Goal: Transaction & Acquisition: Purchase product/service

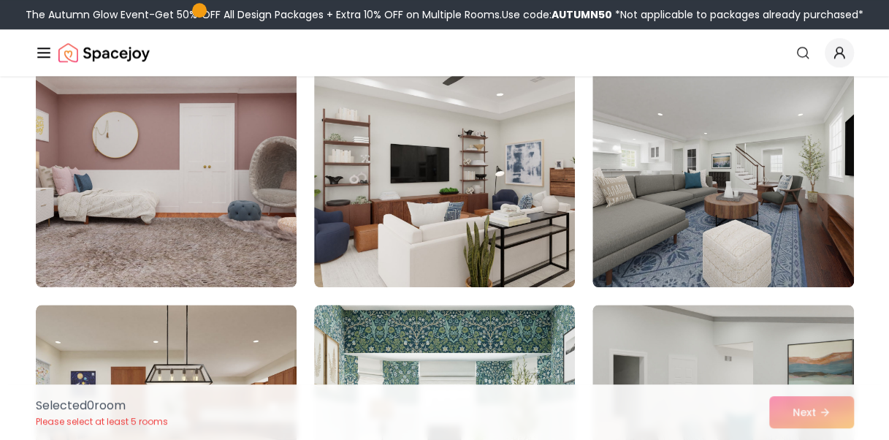
scroll to position [656, 0]
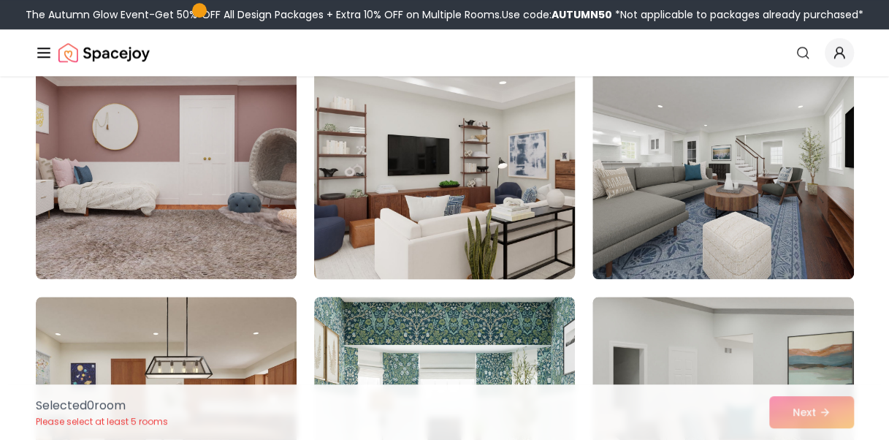
click at [501, 202] on img at bounding box center [445, 162] width 274 height 246
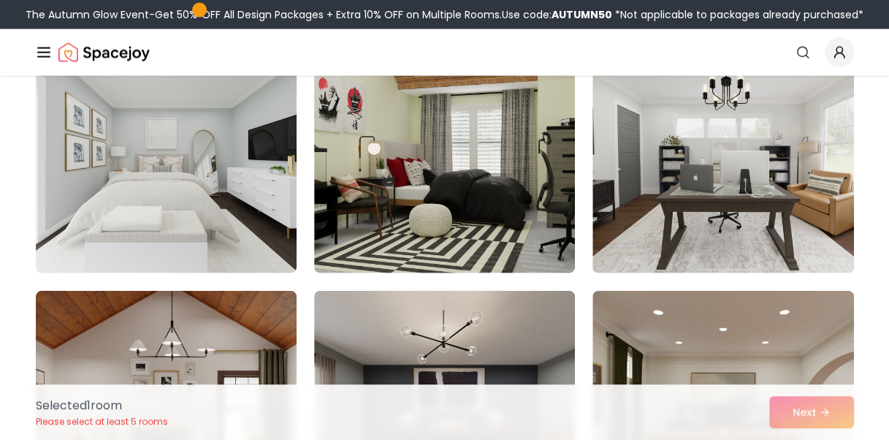
scroll to position [1426, 0]
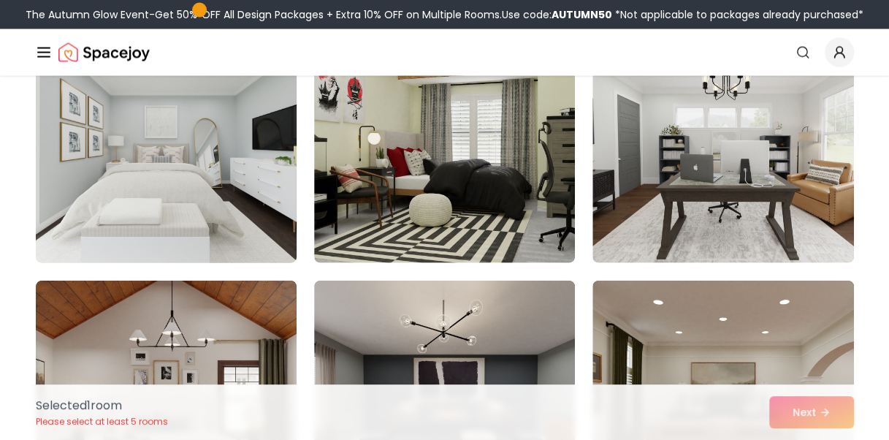
click at [229, 196] on img at bounding box center [166, 146] width 274 height 246
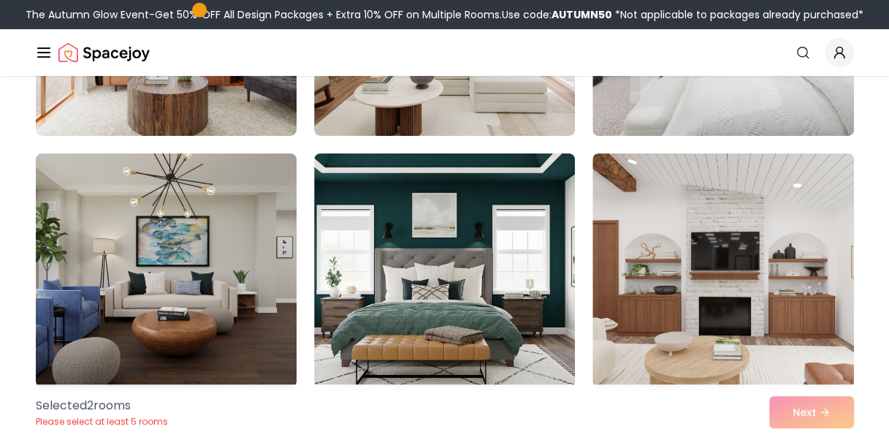
scroll to position [2343, 0]
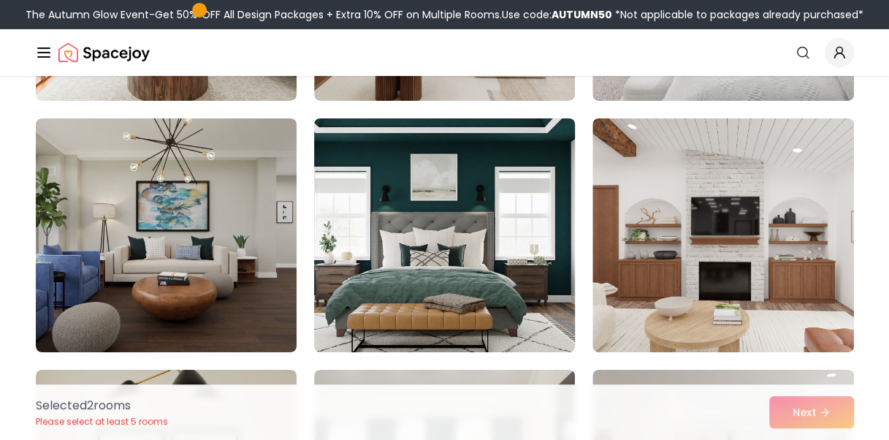
click at [483, 257] on img at bounding box center [445, 236] width 274 height 246
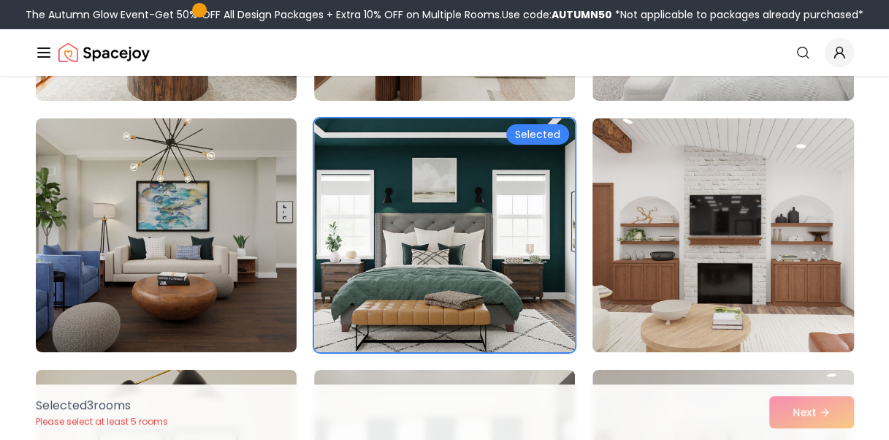
click at [748, 254] on img at bounding box center [723, 236] width 274 height 246
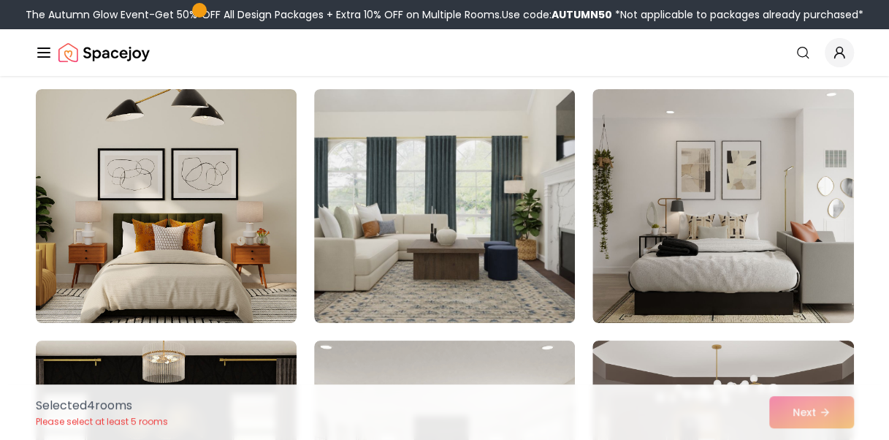
scroll to position [2636, 0]
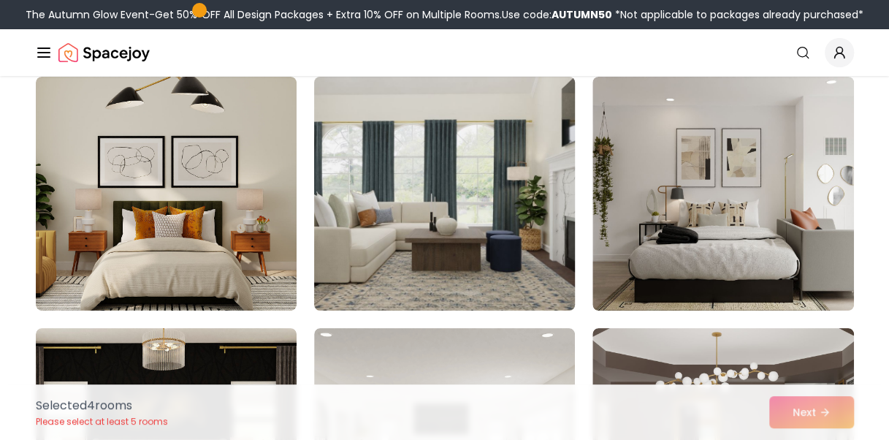
click at [452, 217] on img at bounding box center [445, 194] width 274 height 246
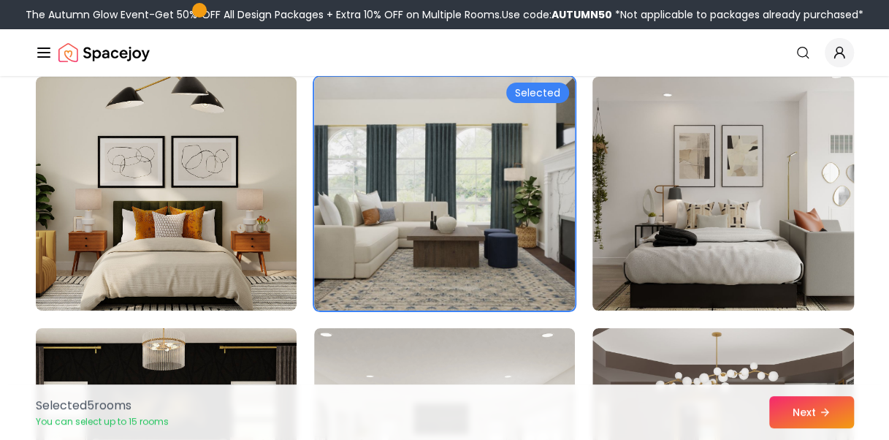
click at [803, 202] on img at bounding box center [723, 194] width 274 height 246
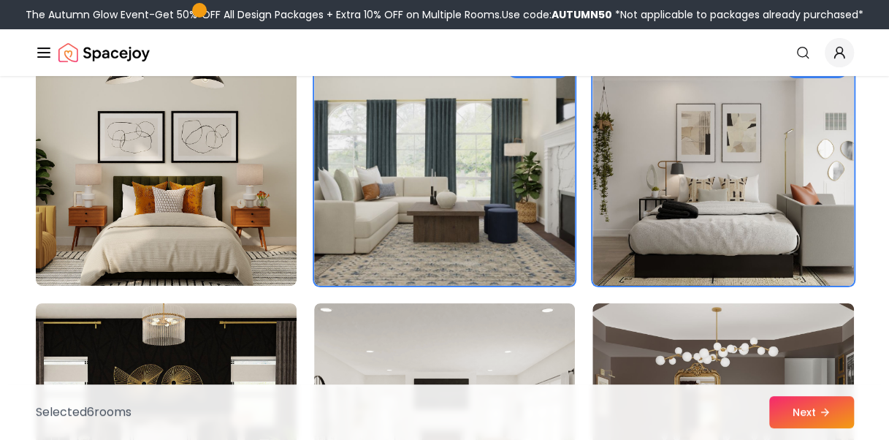
scroll to position [2673, 0]
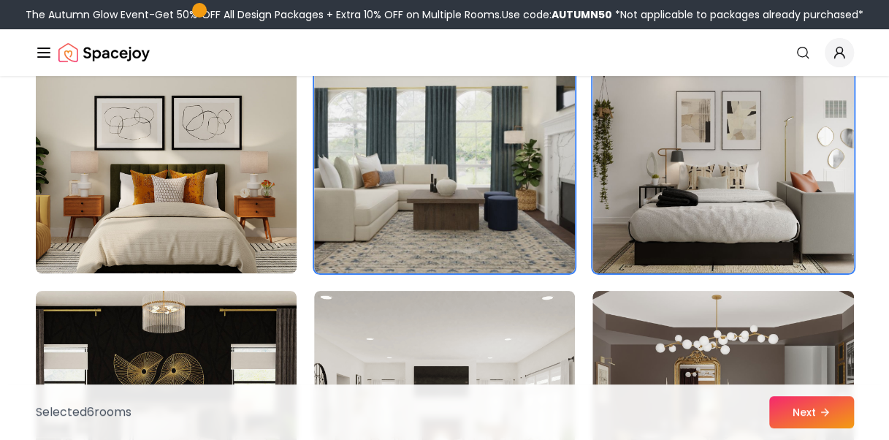
click at [187, 195] on img at bounding box center [166, 157] width 274 height 246
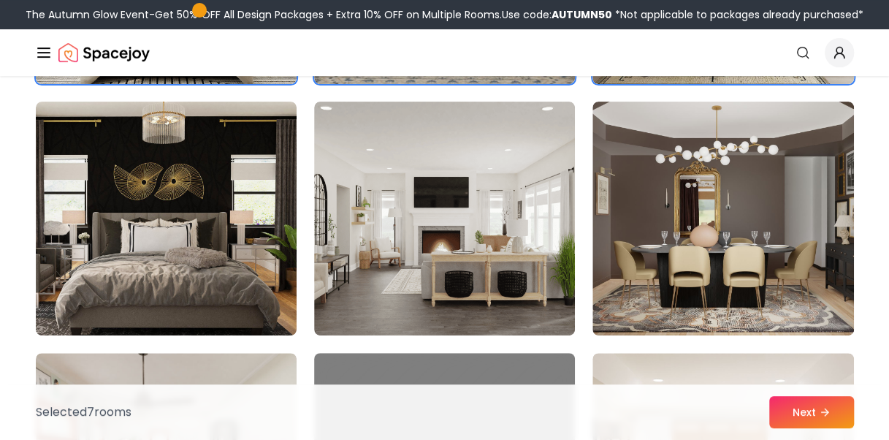
scroll to position [2856, 0]
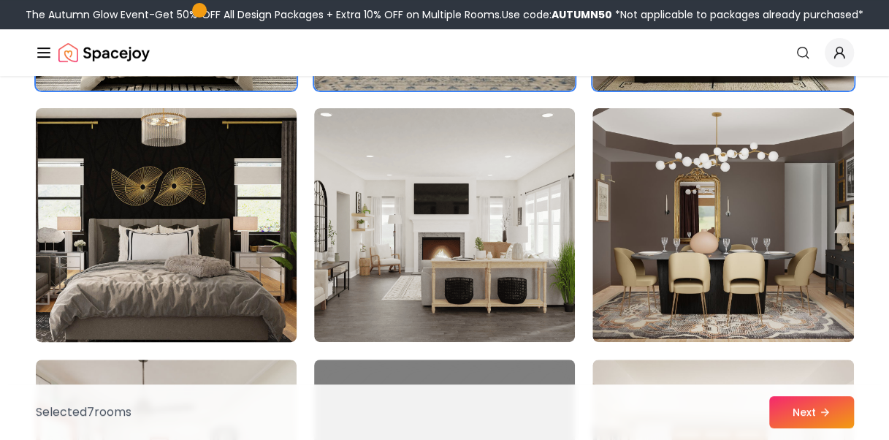
click at [247, 222] on img at bounding box center [166, 225] width 274 height 246
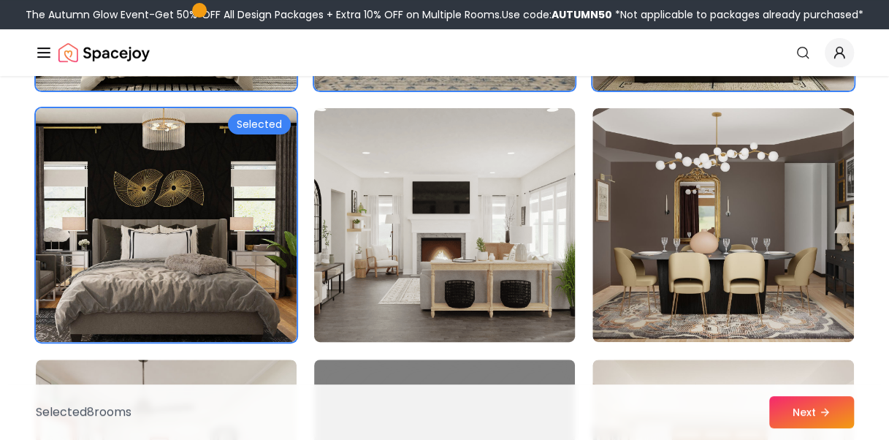
click at [437, 240] on img at bounding box center [445, 225] width 274 height 246
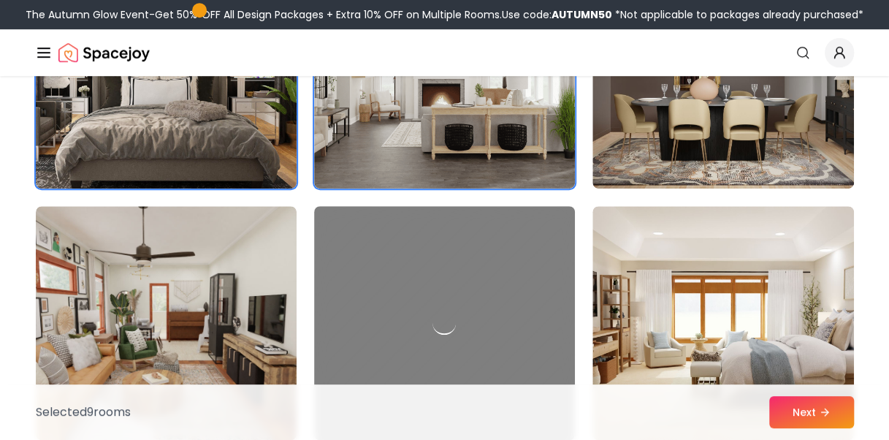
scroll to position [3110, 0]
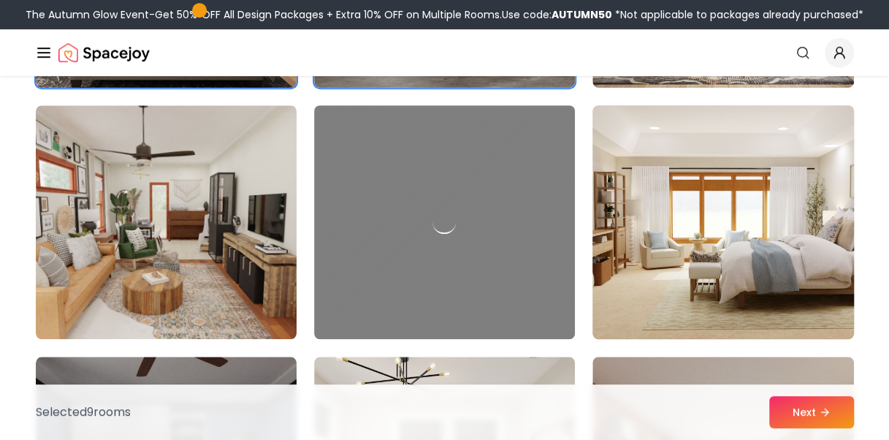
click at [749, 285] on img at bounding box center [723, 222] width 274 height 246
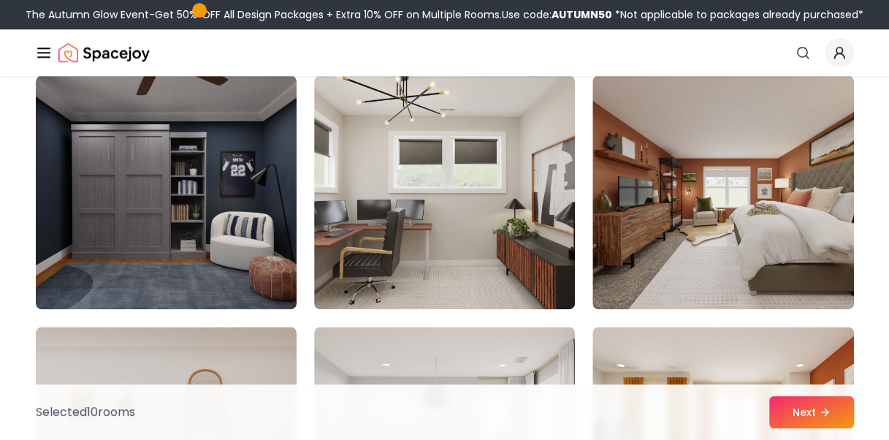
scroll to position [3378, 0]
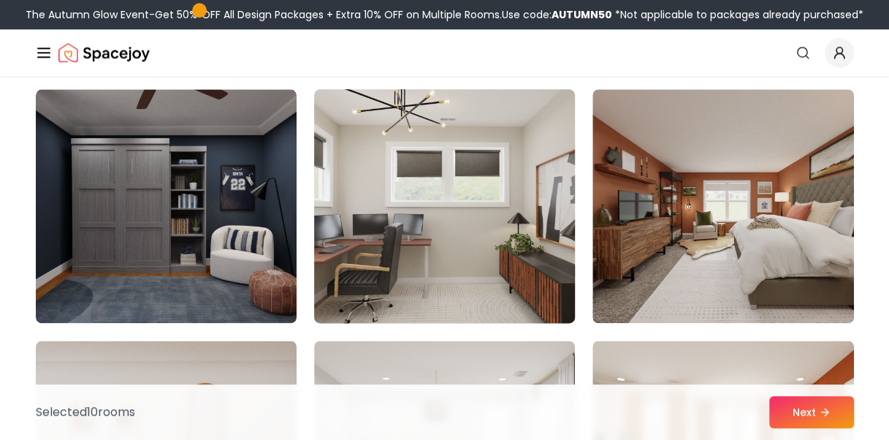
click at [497, 255] on img at bounding box center [445, 206] width 274 height 246
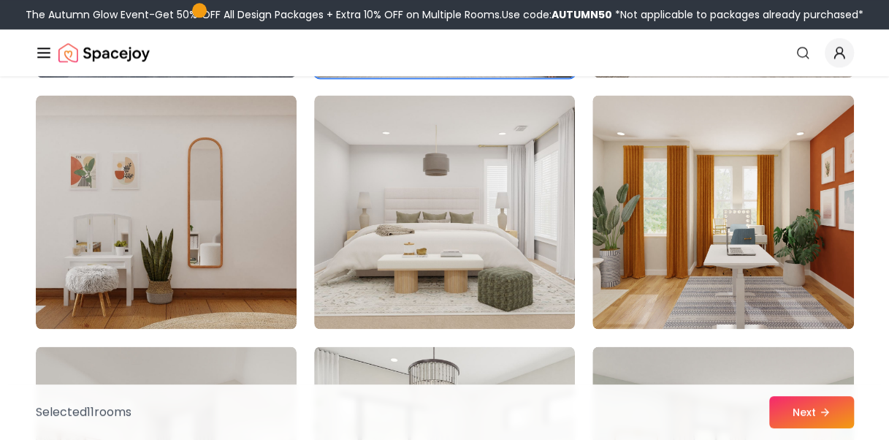
scroll to position [3630, 0]
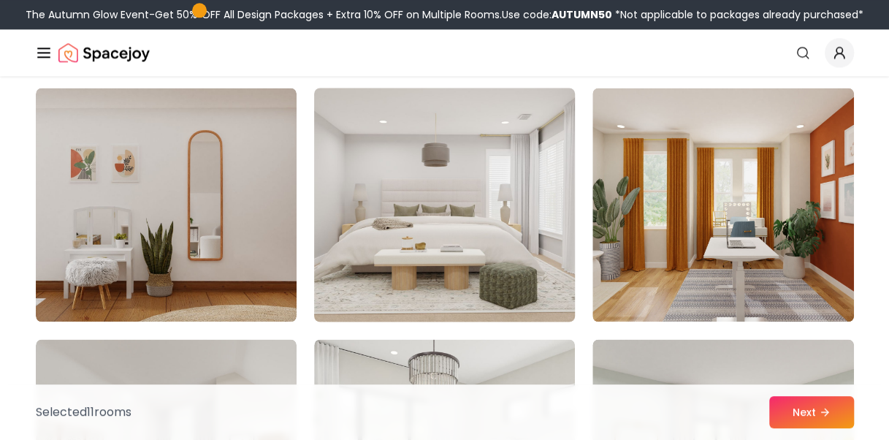
click at [488, 231] on img at bounding box center [445, 205] width 274 height 246
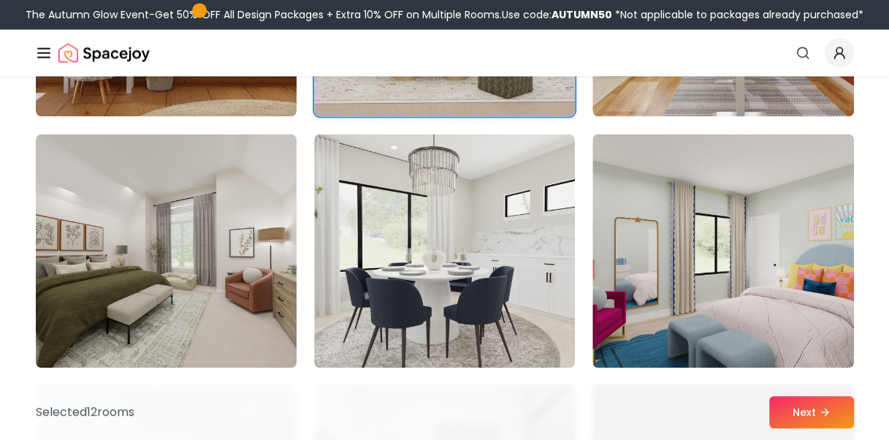
scroll to position [3852, 0]
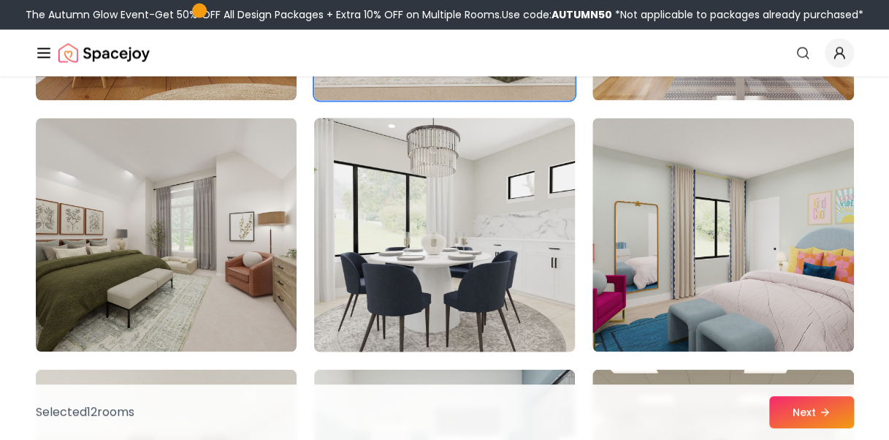
click at [443, 262] on img at bounding box center [445, 235] width 274 height 246
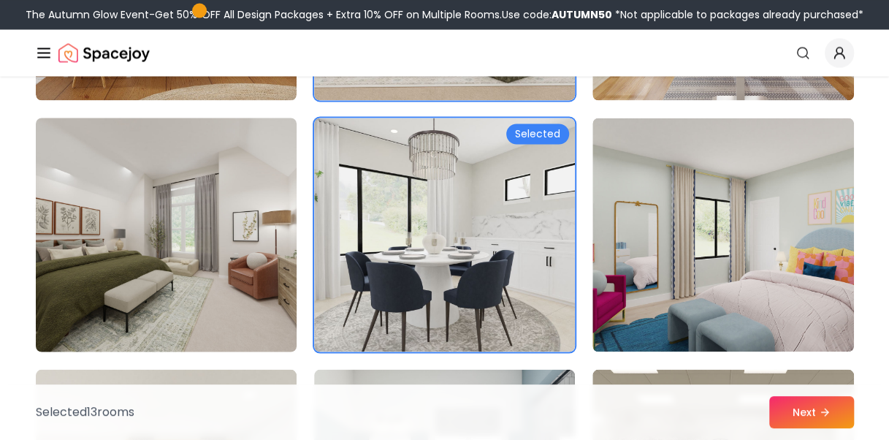
click at [226, 254] on img at bounding box center [166, 235] width 274 height 246
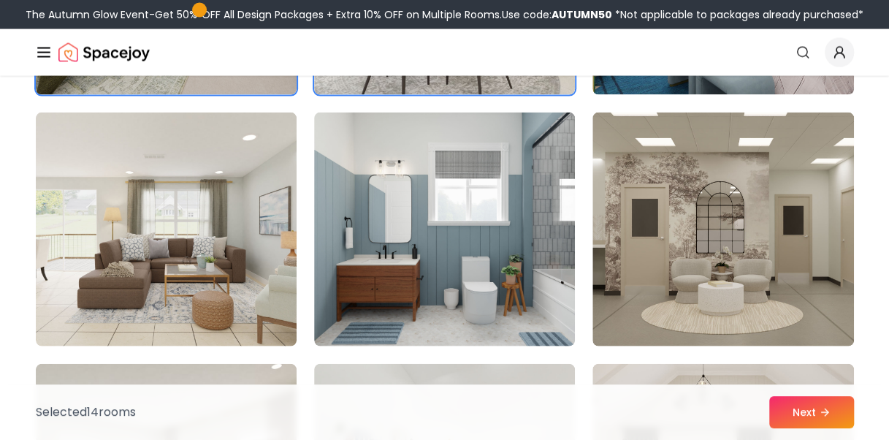
scroll to position [4092, 0]
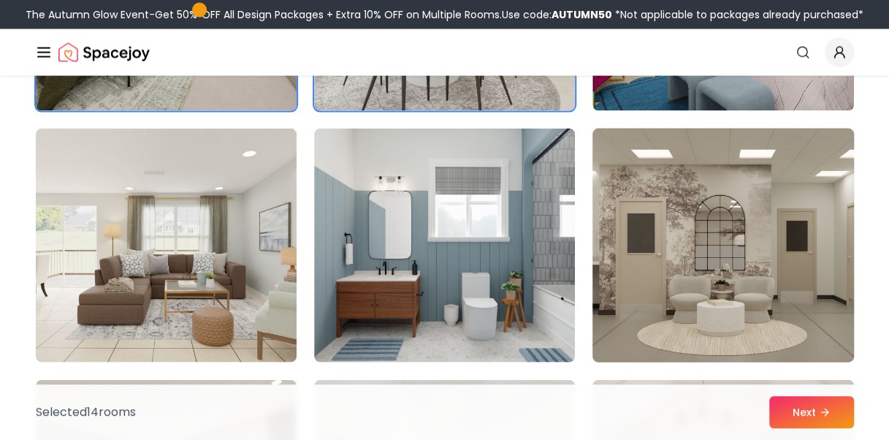
click at [731, 302] on img at bounding box center [723, 246] width 274 height 246
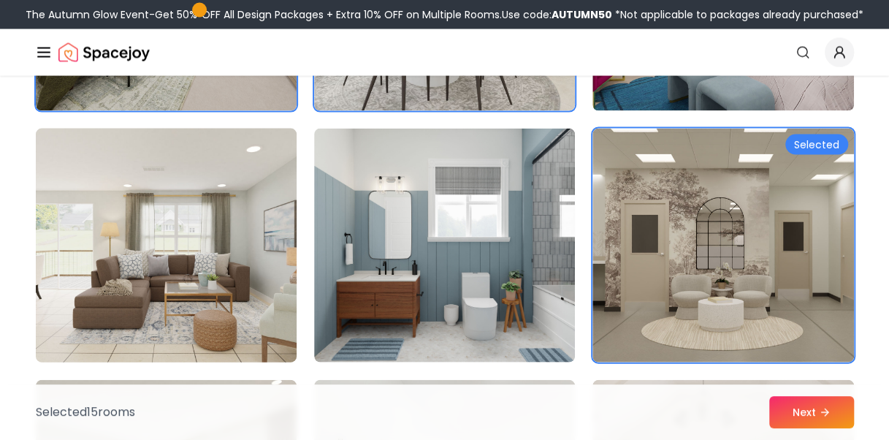
click at [164, 263] on img at bounding box center [166, 246] width 274 height 246
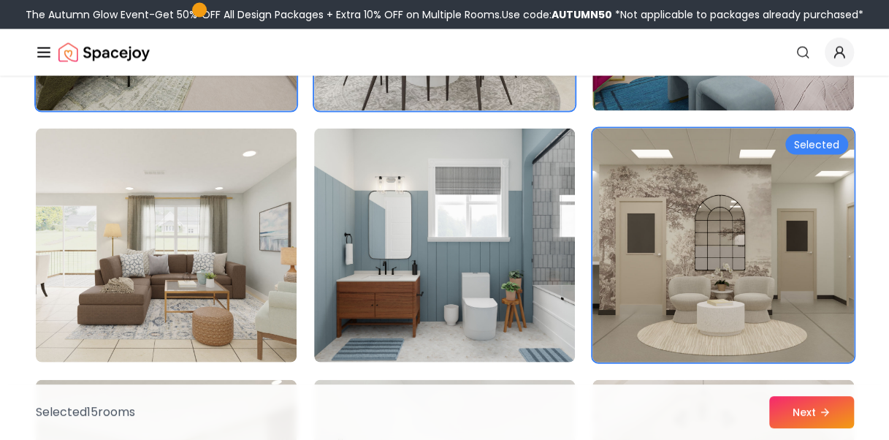
click at [785, 285] on img at bounding box center [723, 246] width 274 height 246
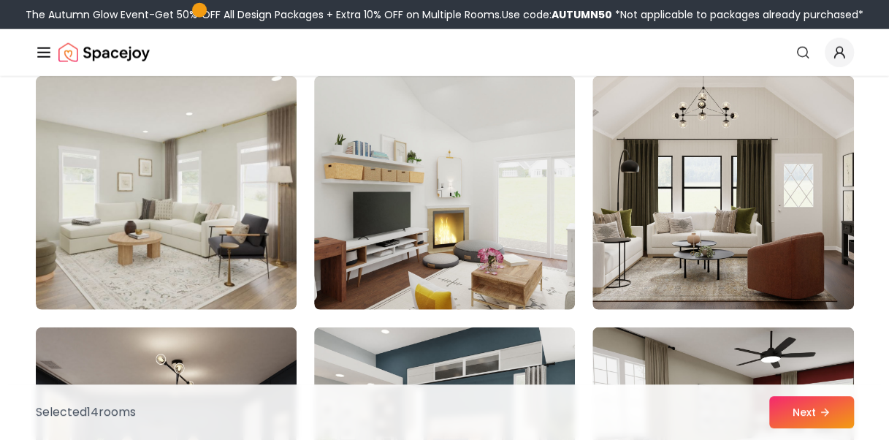
scroll to position [4404, 0]
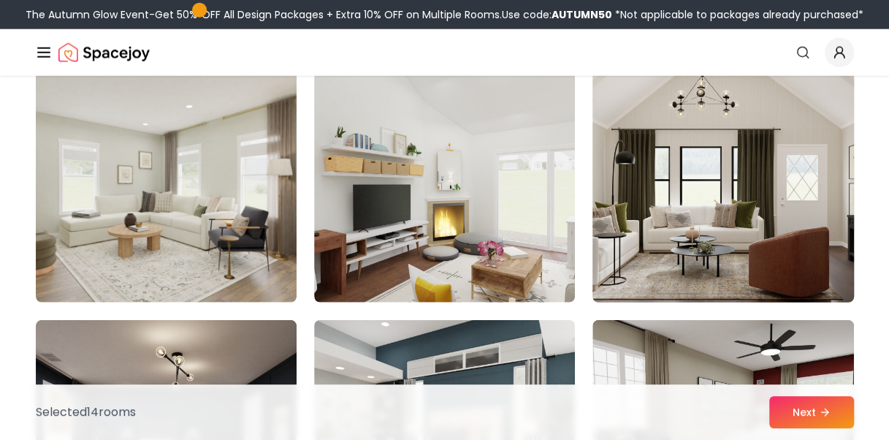
click at [738, 251] on img at bounding box center [723, 186] width 274 height 246
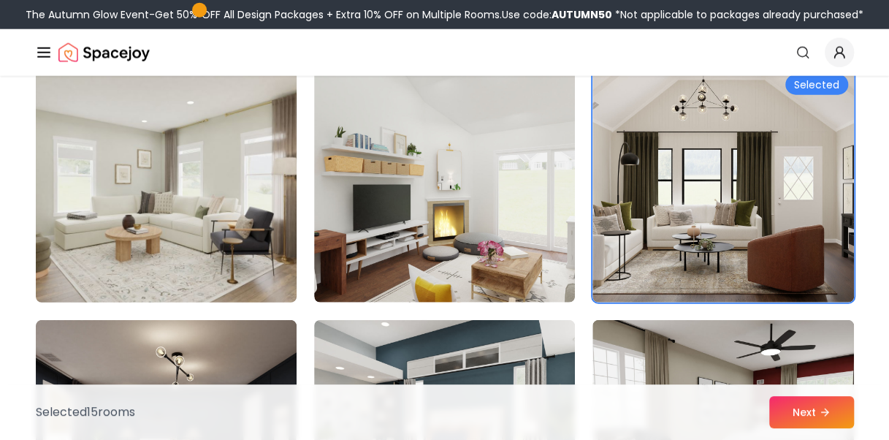
click at [200, 208] on img at bounding box center [166, 186] width 274 height 246
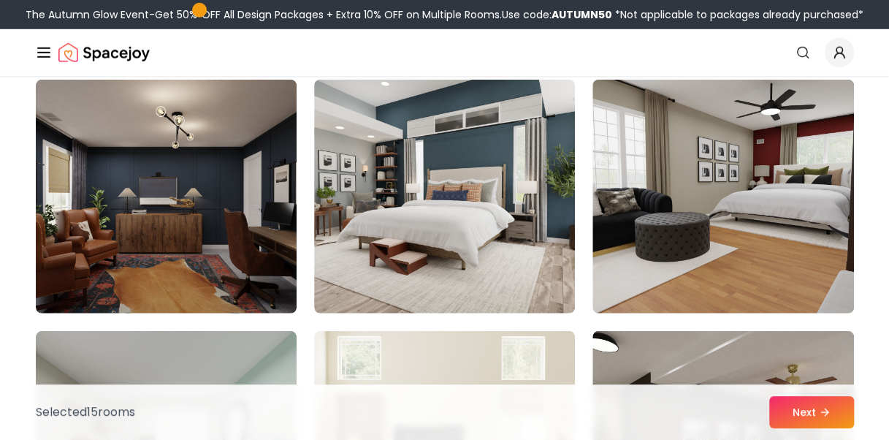
scroll to position [4676, 0]
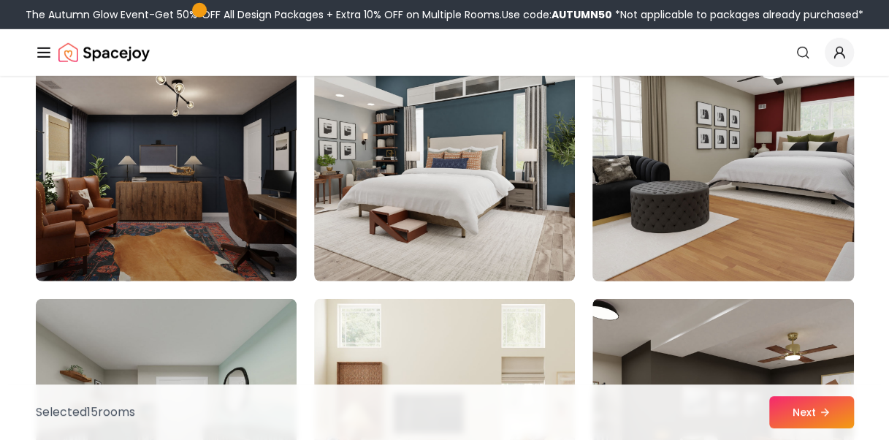
click at [717, 211] on img at bounding box center [723, 165] width 274 height 246
click at [794, 226] on img at bounding box center [723, 165] width 274 height 246
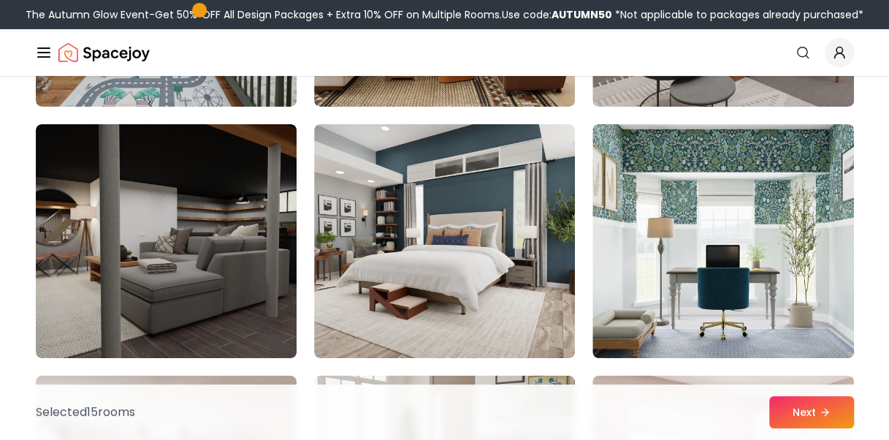
scroll to position [5111, 0]
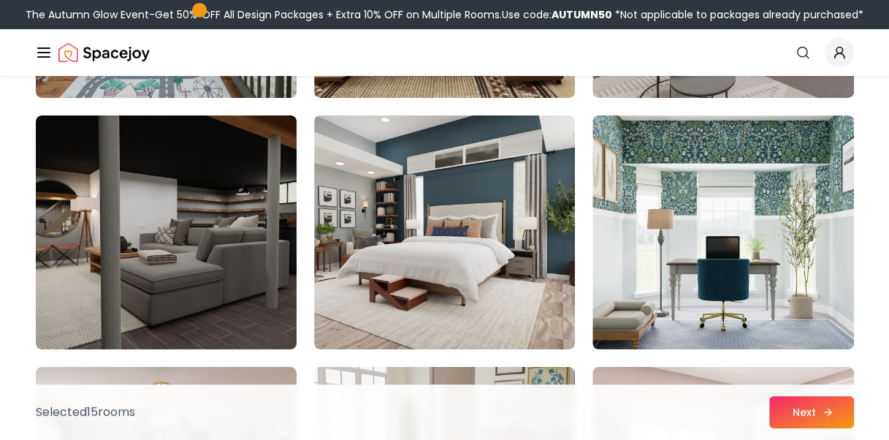
click at [782, 419] on button "Next" at bounding box center [811, 412] width 85 height 32
click at [799, 417] on button "Next" at bounding box center [811, 412] width 85 height 32
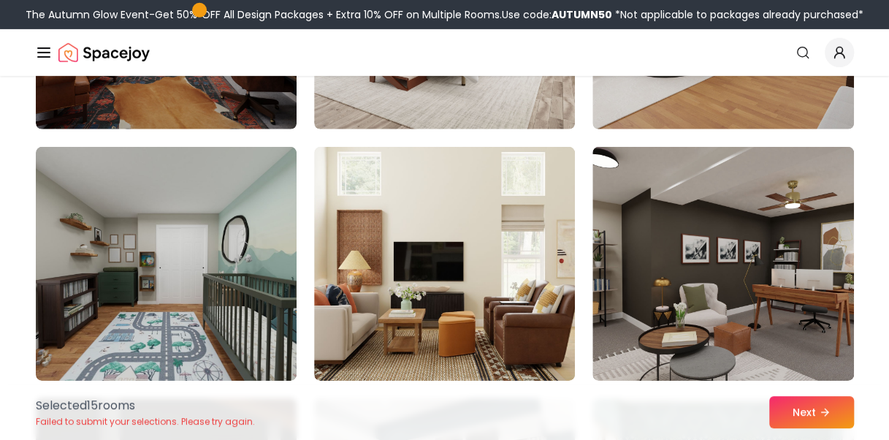
scroll to position [4819, 0]
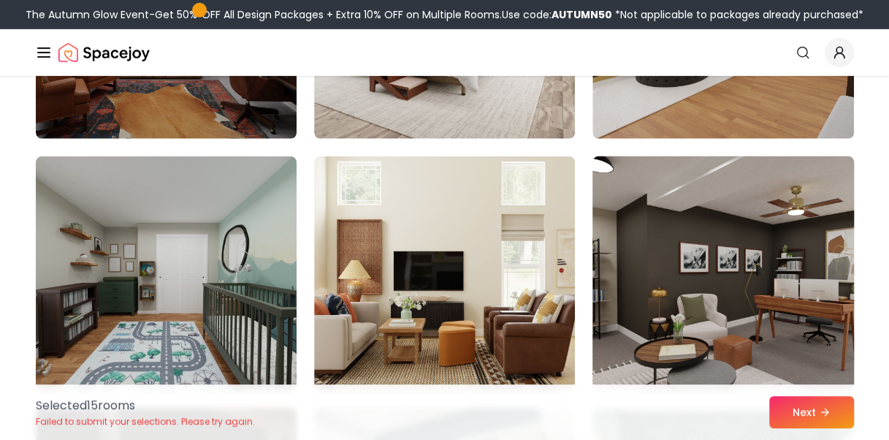
click at [758, 305] on img at bounding box center [723, 274] width 274 height 246
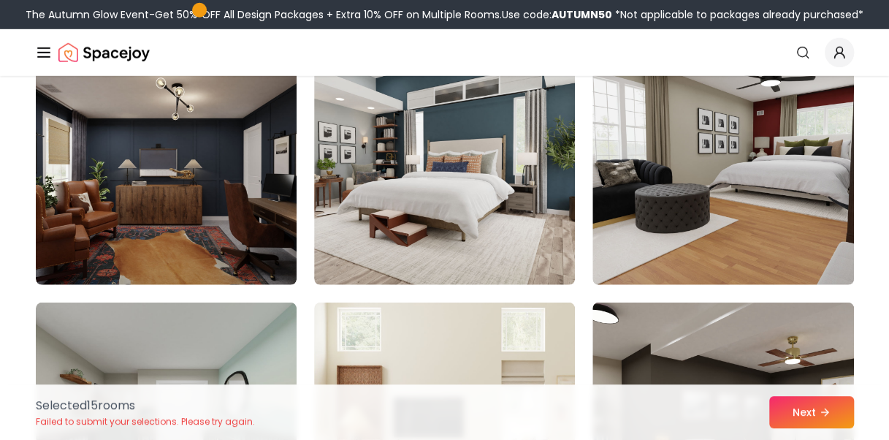
scroll to position [4599, 0]
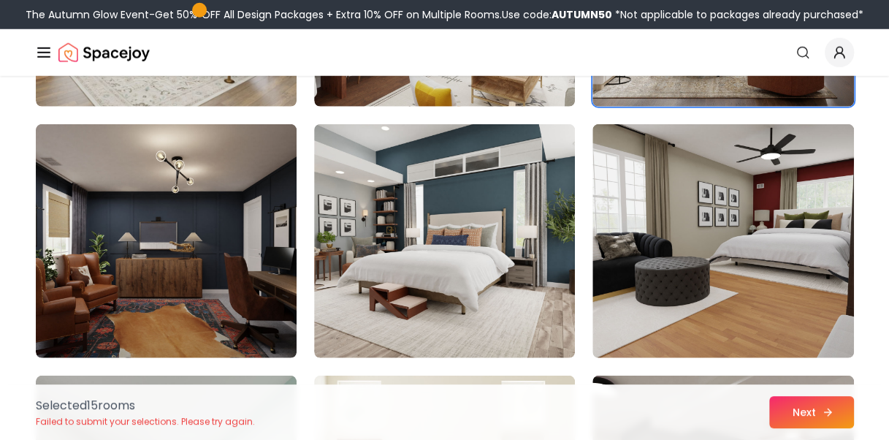
click at [786, 400] on button "Next" at bounding box center [811, 412] width 85 height 32
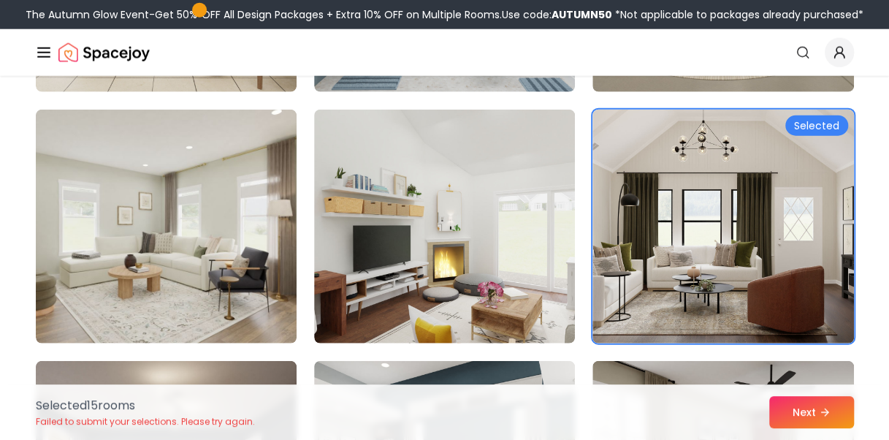
scroll to position [4353, 0]
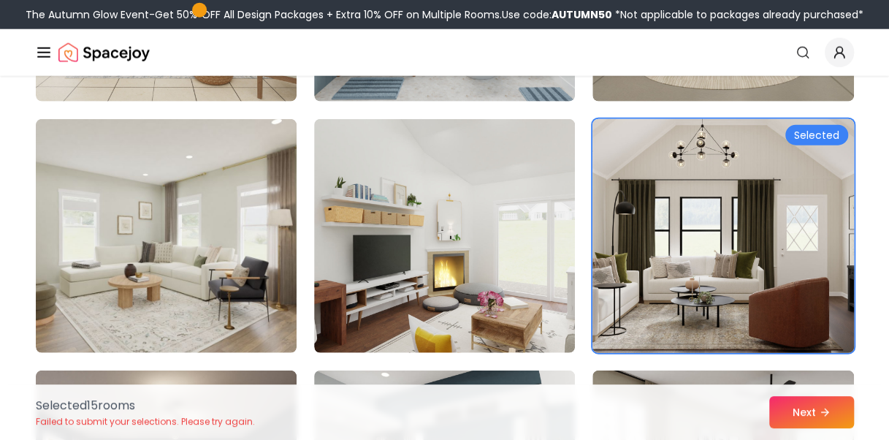
click at [750, 229] on img at bounding box center [723, 236] width 274 height 246
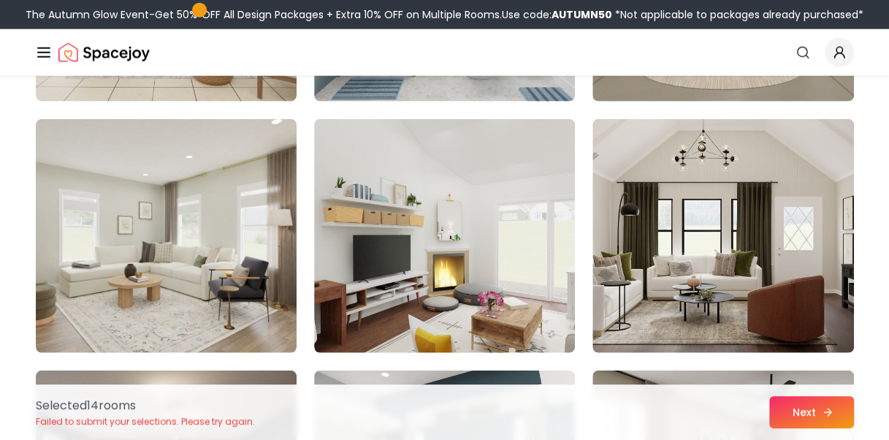
click at [794, 418] on button "Next" at bounding box center [811, 412] width 85 height 32
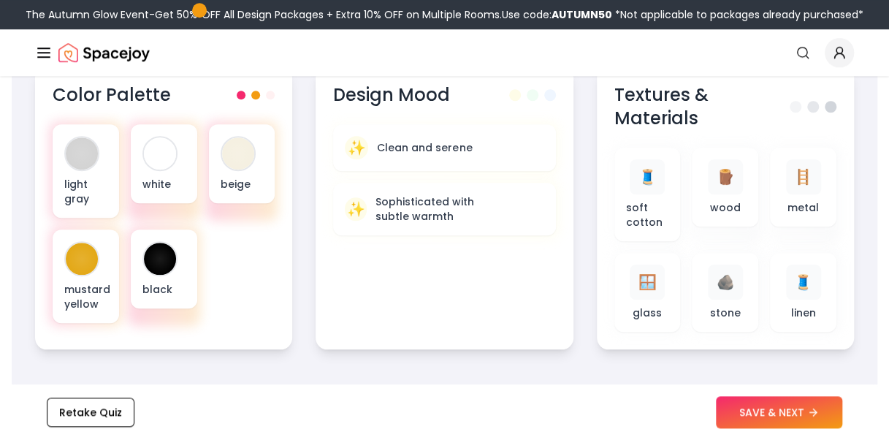
scroll to position [590, 0]
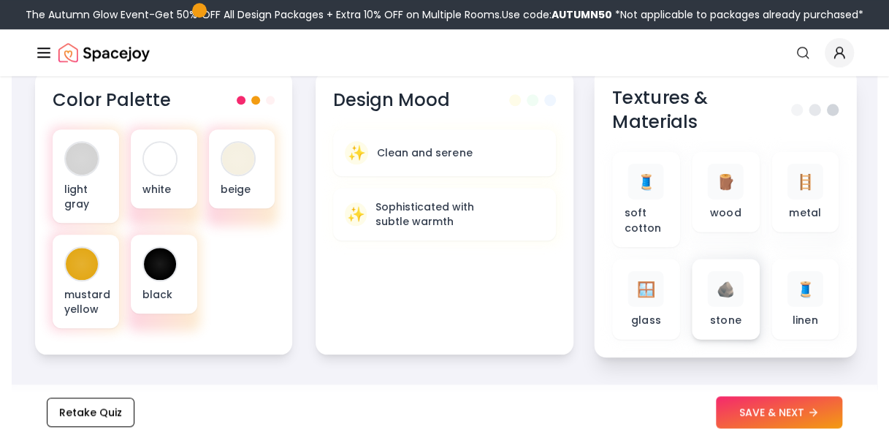
click at [731, 292] on span "🪨" at bounding box center [725, 288] width 19 height 21
click at [807, 297] on span "🧵" at bounding box center [805, 288] width 19 height 21
click at [725, 289] on span "🪨" at bounding box center [725, 288] width 19 height 21
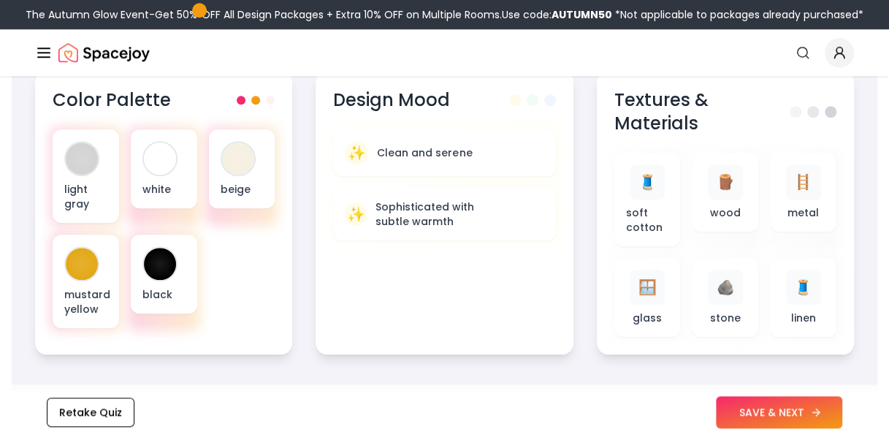
click at [769, 417] on button "SAVE & NEXT" at bounding box center [779, 412] width 126 height 32
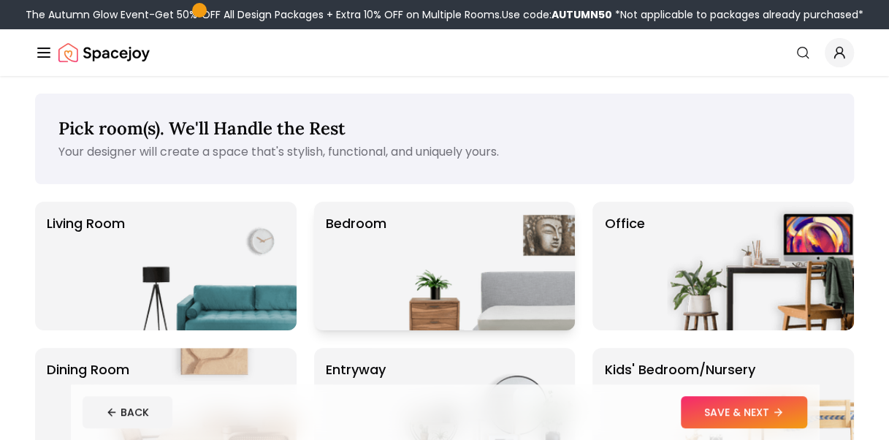
click at [433, 235] on img at bounding box center [481, 266] width 187 height 129
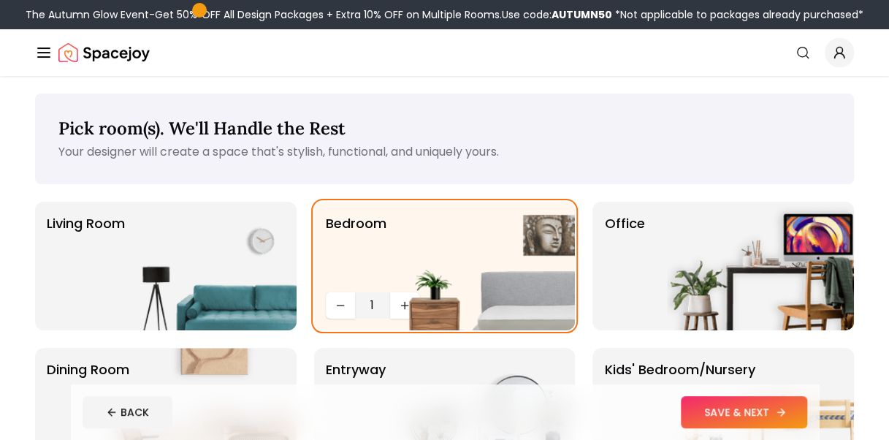
click at [740, 405] on button "SAVE & NEXT" at bounding box center [744, 412] width 126 height 32
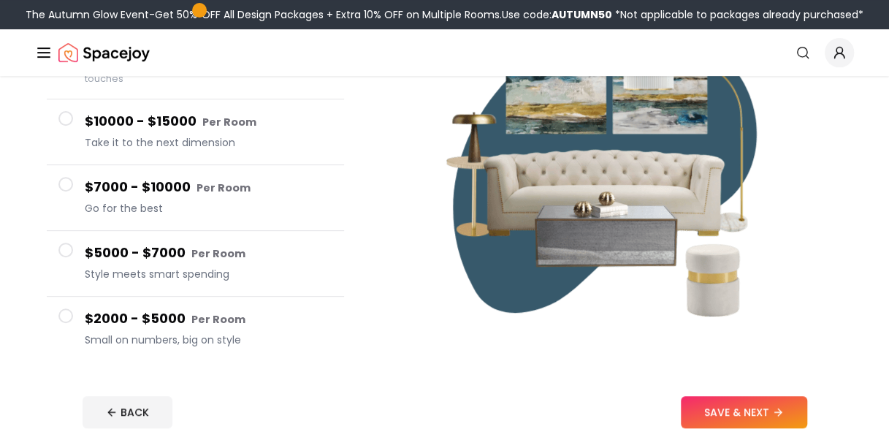
scroll to position [208, 0]
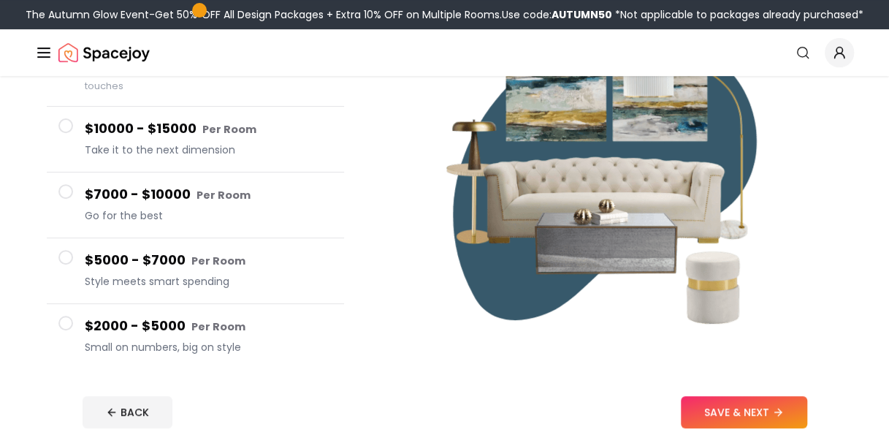
click at [129, 332] on h4 "$2000 - $5000 Per Room" at bounding box center [209, 326] width 248 height 21
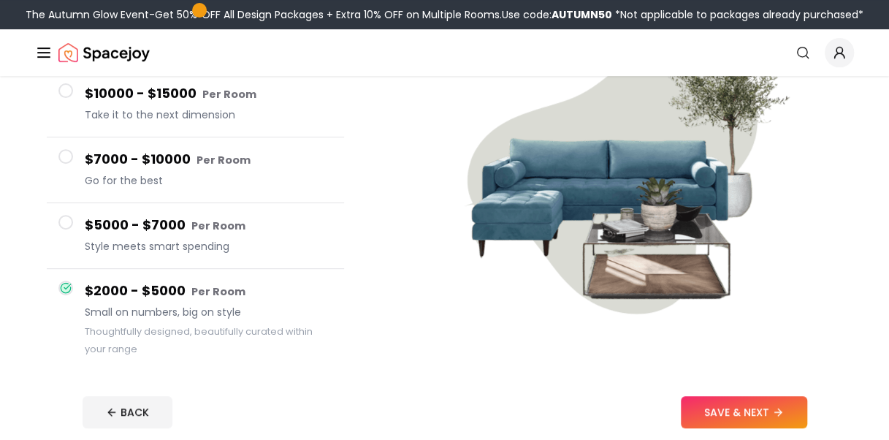
click at [137, 222] on h4 "$5000 - $7000 Per Room" at bounding box center [209, 225] width 248 height 21
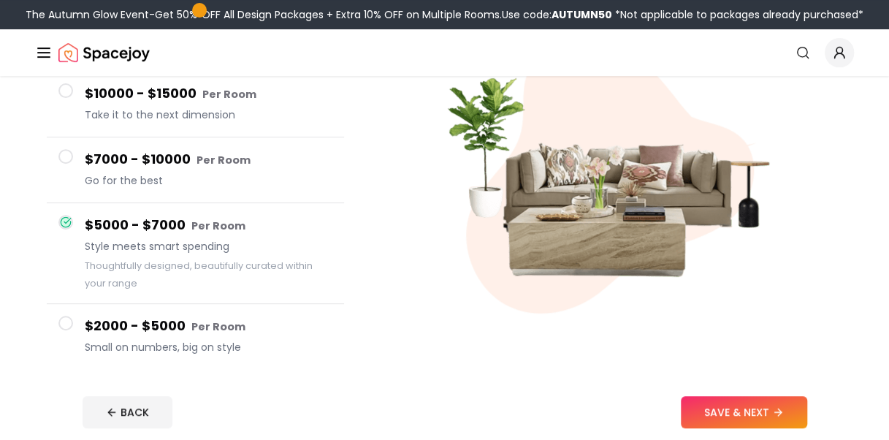
click at [146, 161] on h4 "$7000 - $10000 Per Room" at bounding box center [209, 159] width 248 height 21
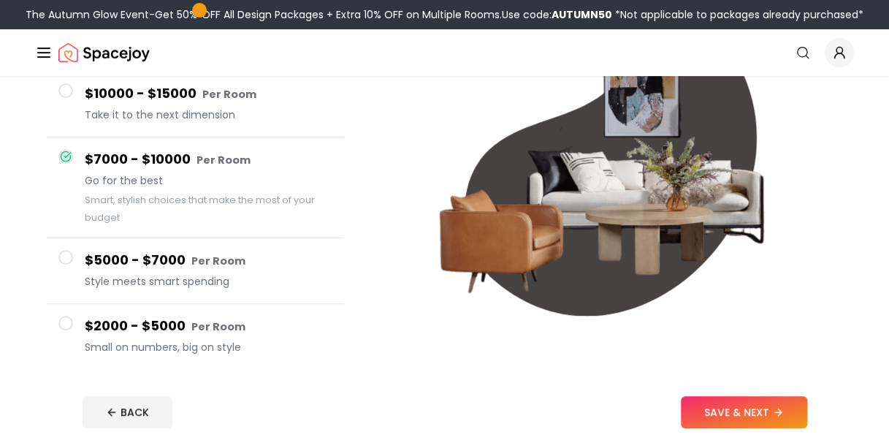
click at [146, 105] on div "$10000 - $15000 Per Room Take it to the next dimension" at bounding box center [209, 104] width 248 height 42
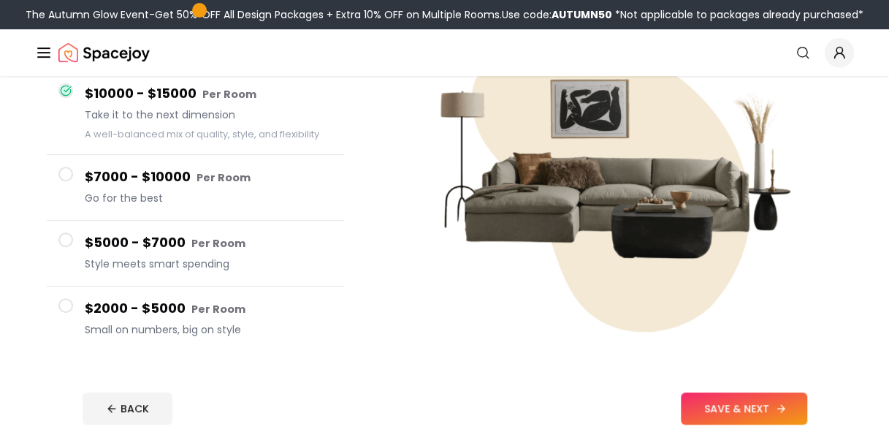
click at [745, 411] on button "SAVE & NEXT" at bounding box center [744, 408] width 126 height 32
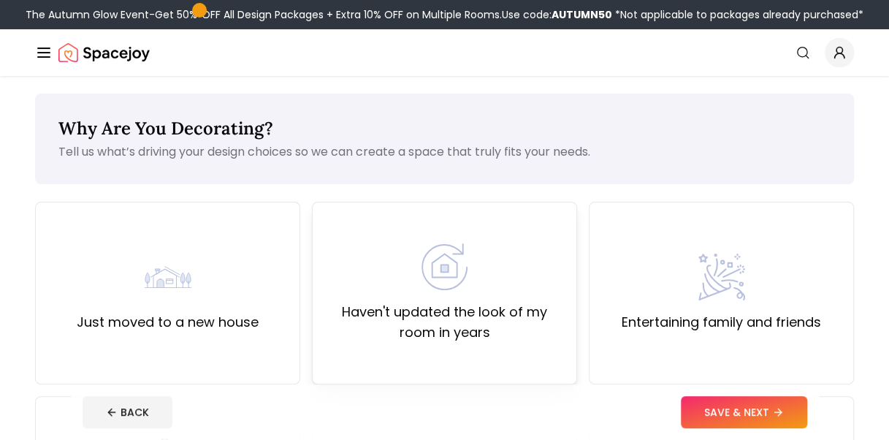
click at [495, 307] on label "Haven't updated the look of my room in years" at bounding box center [444, 322] width 240 height 41
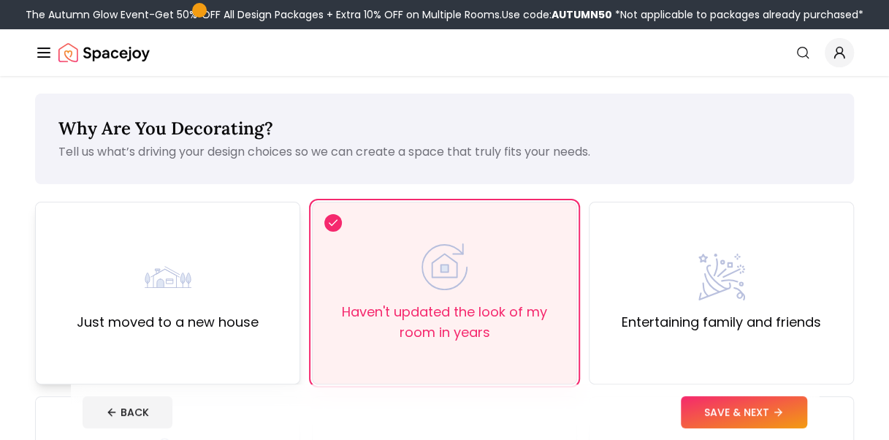
click at [218, 289] on div "Just moved to a new house" at bounding box center [168, 293] width 182 height 79
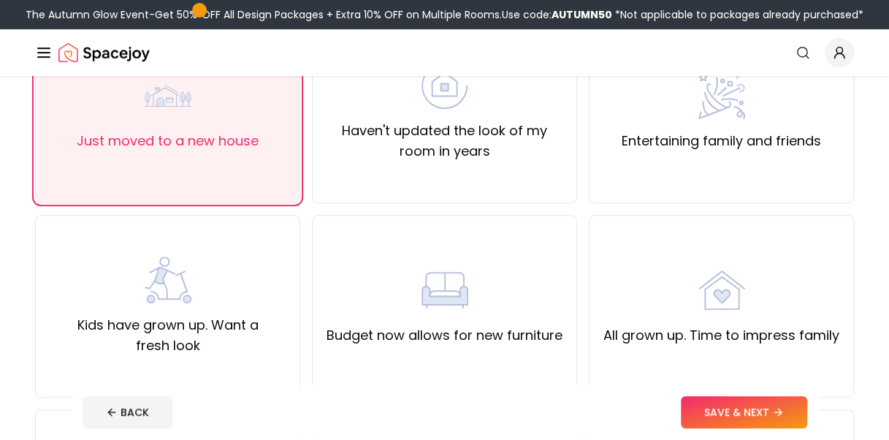
scroll to position [178, 0]
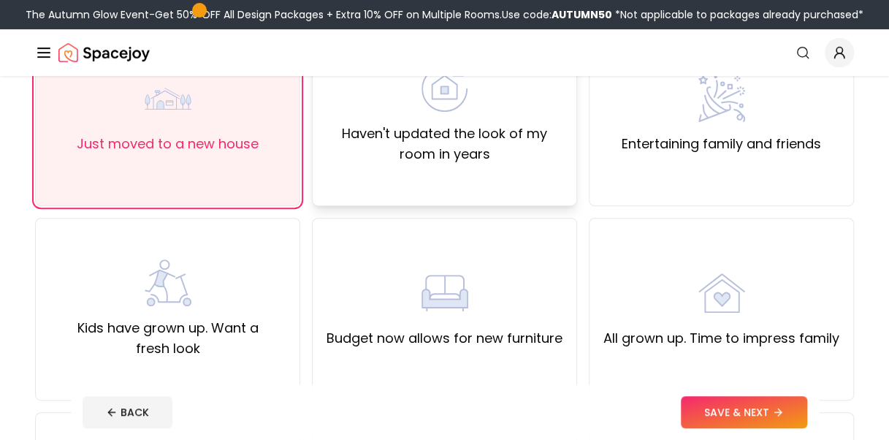
click at [484, 140] on label "Haven't updated the look of my room in years" at bounding box center [444, 143] width 240 height 41
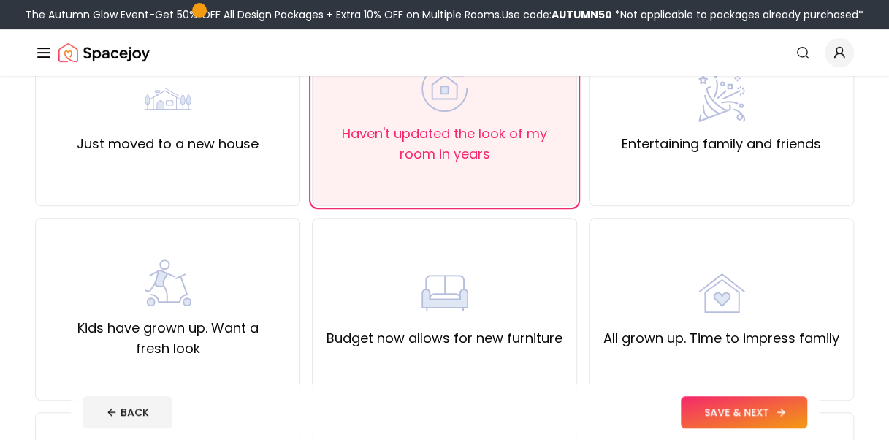
click at [709, 413] on button "SAVE & NEXT" at bounding box center [744, 412] width 126 height 32
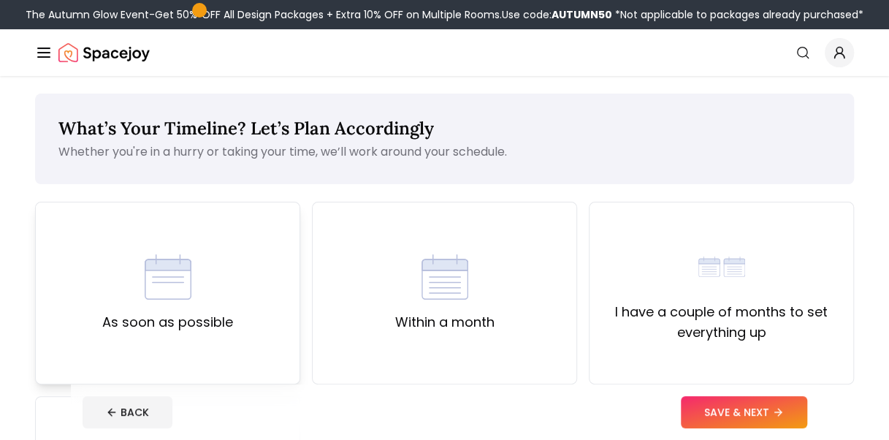
click at [167, 313] on label "As soon as possible" at bounding box center [167, 322] width 131 height 20
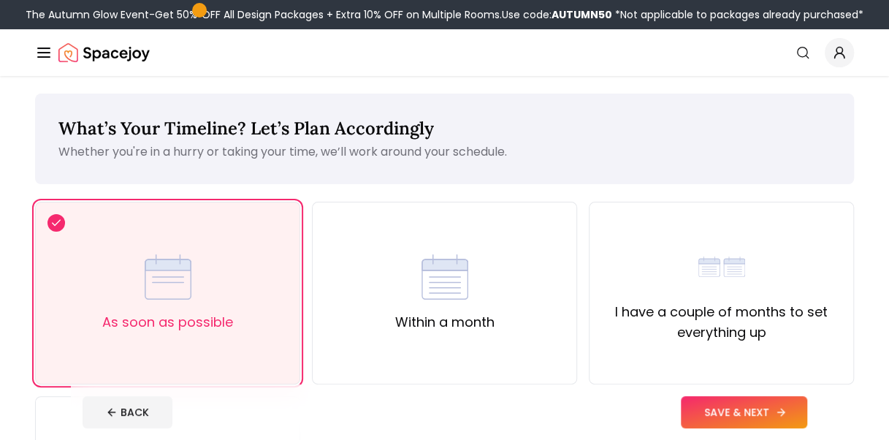
click at [710, 416] on button "SAVE & NEXT" at bounding box center [744, 412] width 126 height 32
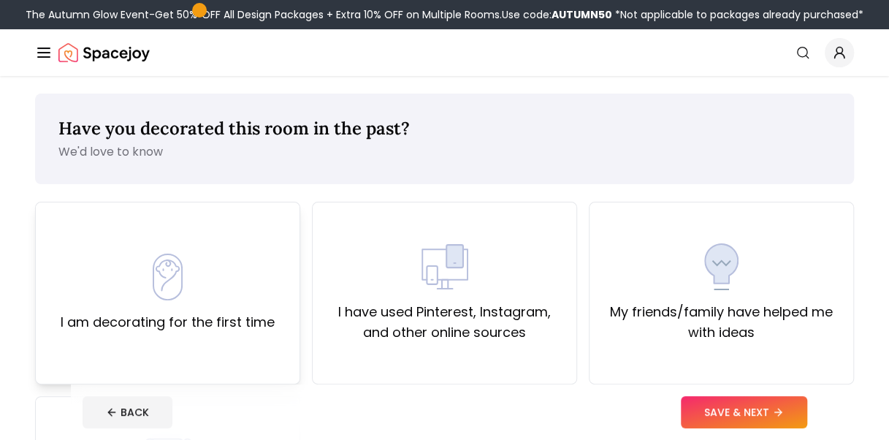
click at [256, 300] on div "I am decorating for the first time" at bounding box center [168, 293] width 214 height 79
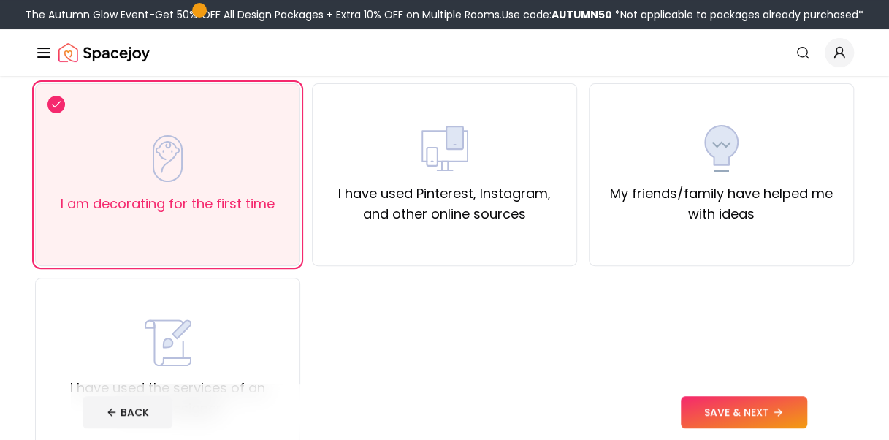
scroll to position [113, 0]
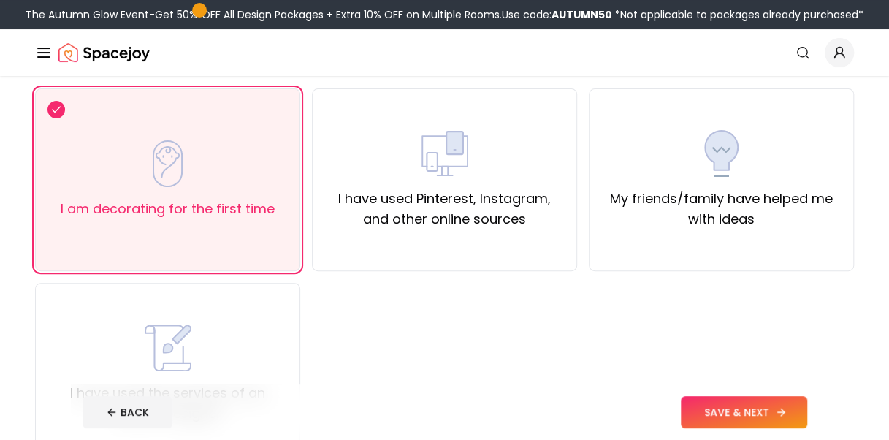
click at [746, 411] on button "SAVE & NEXT" at bounding box center [744, 412] width 126 height 32
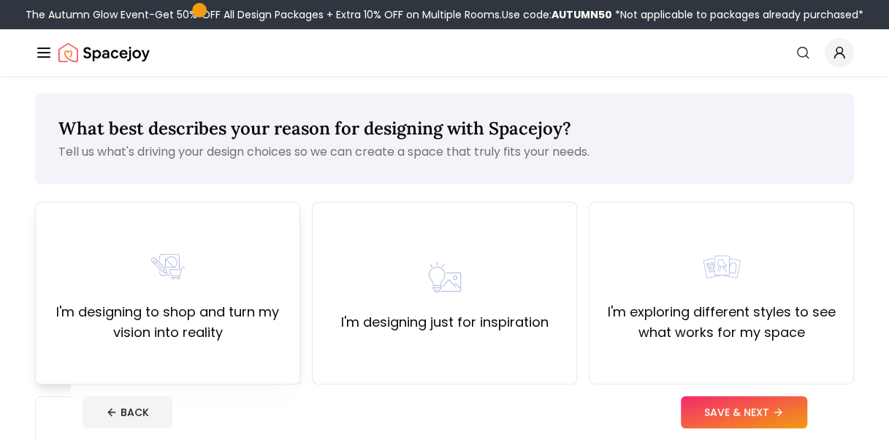
click at [174, 275] on img at bounding box center [168, 266] width 47 height 47
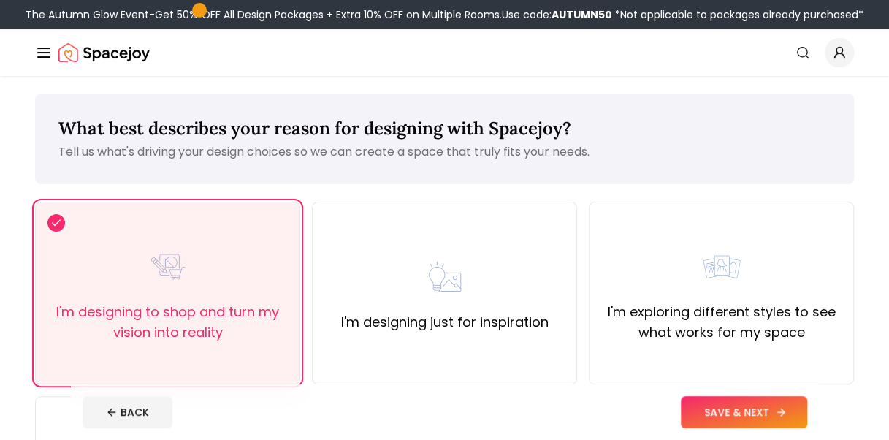
click at [726, 406] on button "SAVE & NEXT" at bounding box center [744, 412] width 126 height 32
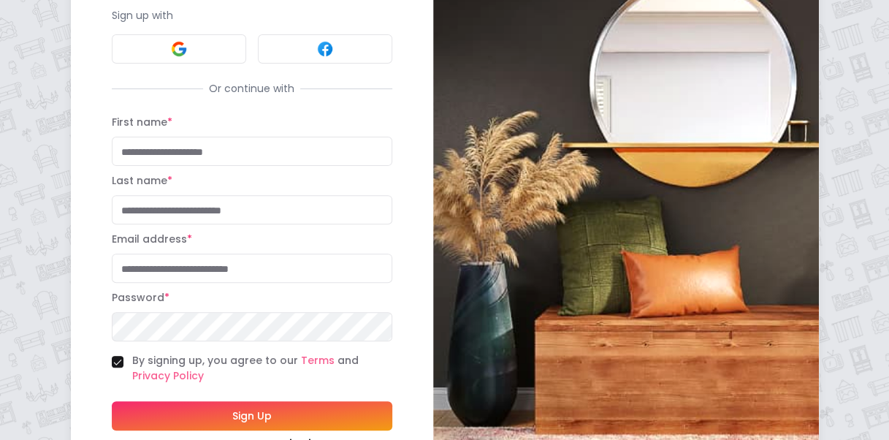
scroll to position [134, 0]
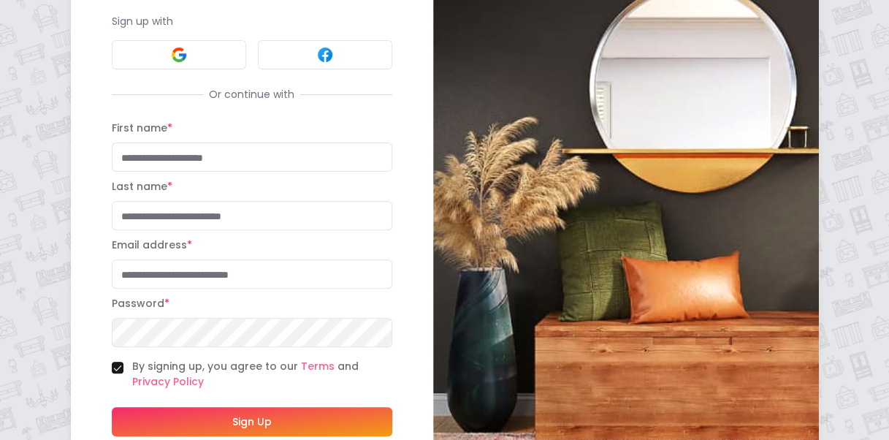
click at [203, 156] on input "First name *" at bounding box center [252, 156] width 281 height 29
type input "****"
click at [160, 209] on input "Last name *" at bounding box center [252, 215] width 281 height 29
type input "*******"
click at [137, 274] on input "Email address *" at bounding box center [252, 273] width 281 height 29
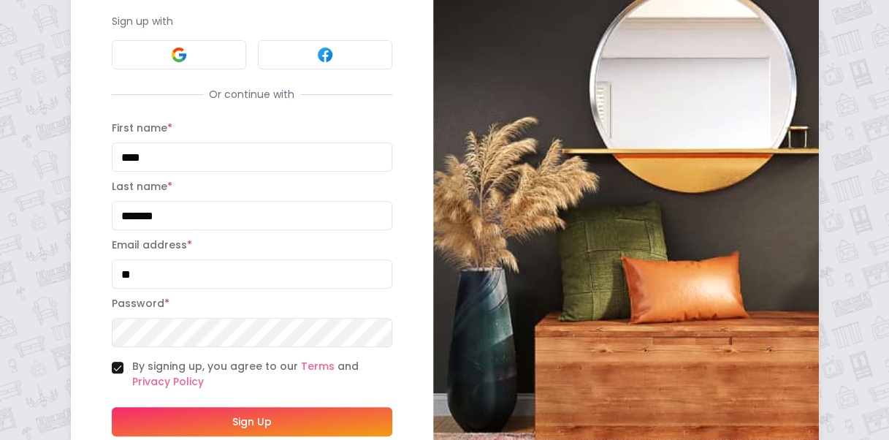
type input "*"
type input "**********"
click at [118, 365] on button "By signing up, you agree to our Terms and Privacy Policy" at bounding box center [118, 368] width 12 height 12
click at [114, 365] on button "By signing up, you agree to our Terms and Privacy Policy" at bounding box center [118, 368] width 12 height 12
click at [244, 430] on button "Sign Up" at bounding box center [252, 421] width 281 height 29
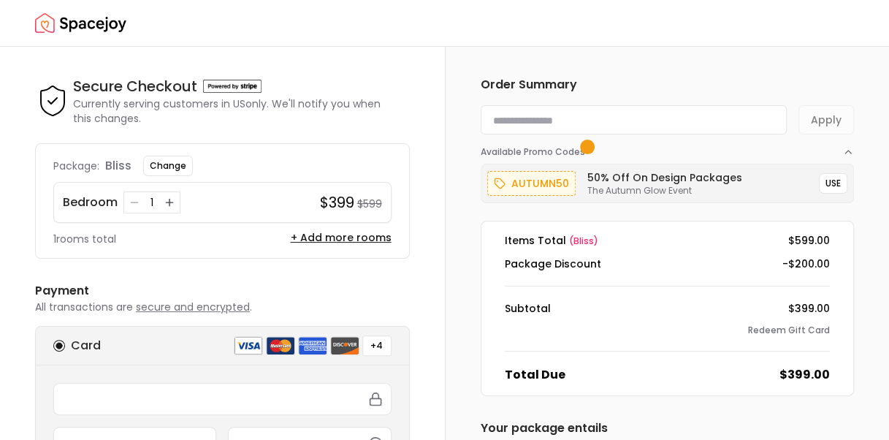
click at [80, 20] on img "Spacejoy" at bounding box center [80, 23] width 91 height 29
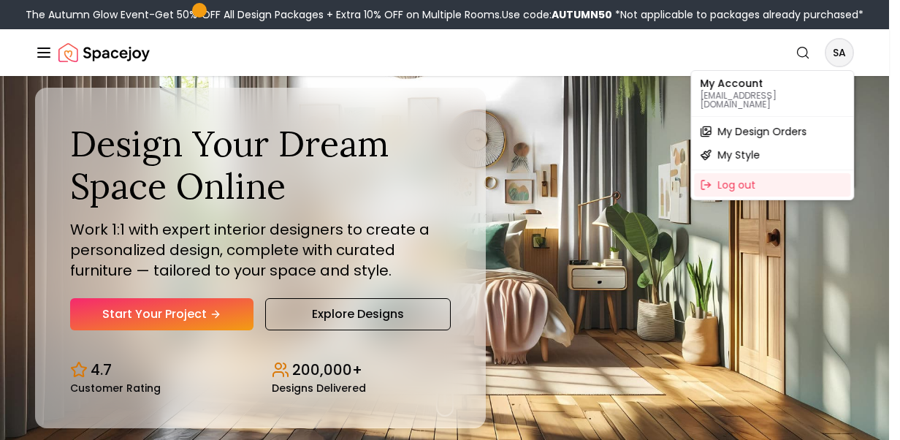
click at [738, 91] on p "mrssarahbwilliams@gmail.com" at bounding box center [772, 100] width 145 height 18
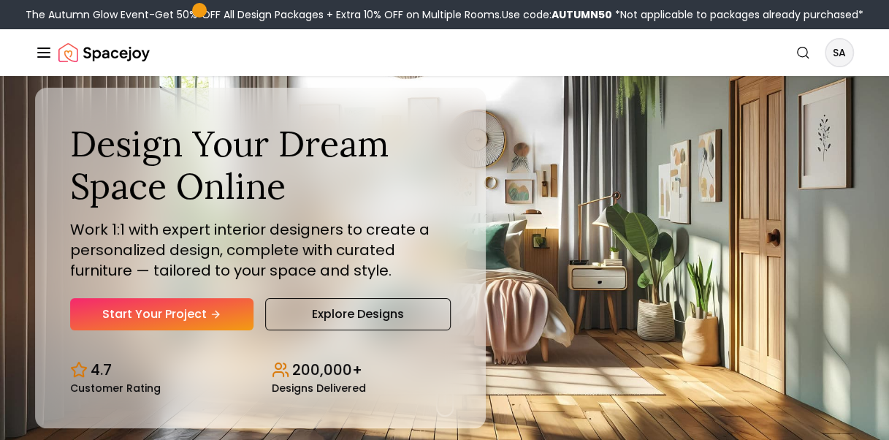
click at [43, 53] on line "Global" at bounding box center [44, 53] width 12 height 0
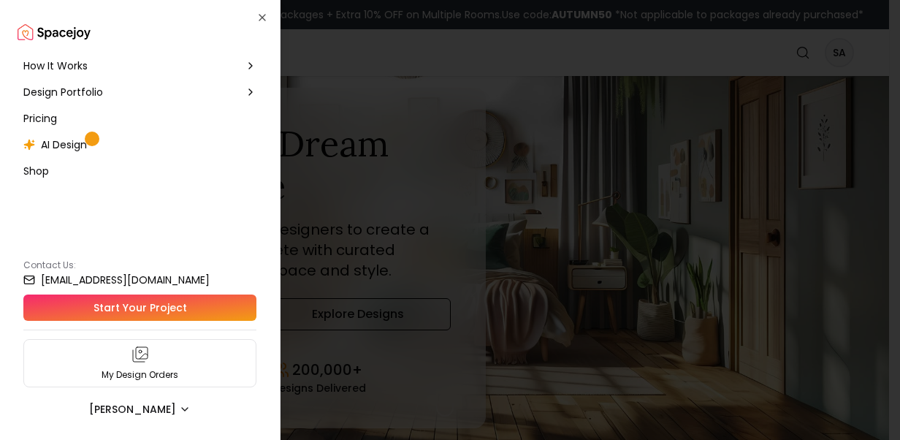
click at [62, 142] on span "AI Design" at bounding box center [64, 144] width 46 height 15
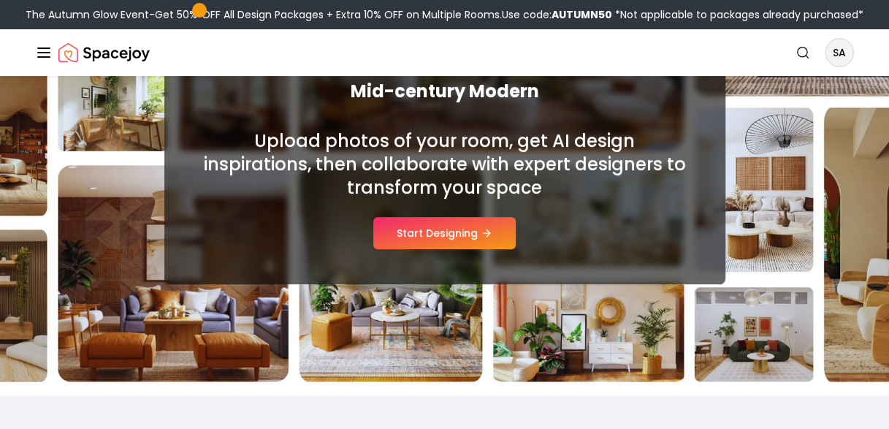
scroll to position [226, 0]
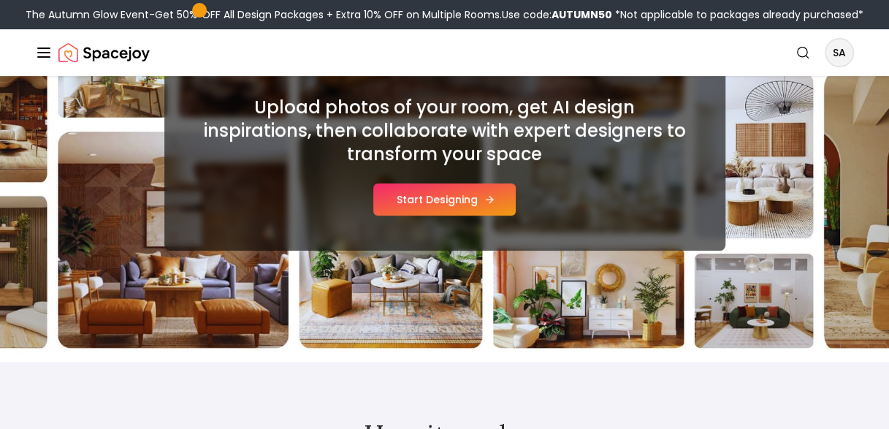
click at [441, 203] on button "Start Designing" at bounding box center [444, 199] width 142 height 32
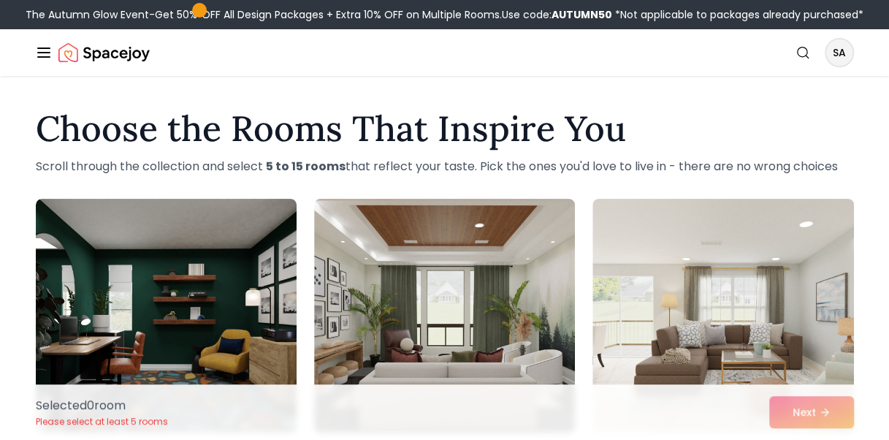
drag, startPoint x: 33, startPoint y: 53, endPoint x: 55, endPoint y: 53, distance: 21.9
click at [55, 53] on div "Spacejoy Search SA How It Works Design Portfolio Pricing AI Design Shop Search …" at bounding box center [444, 52] width 889 height 47
click at [55, 53] on div "Spacejoy" at bounding box center [92, 52] width 115 height 29
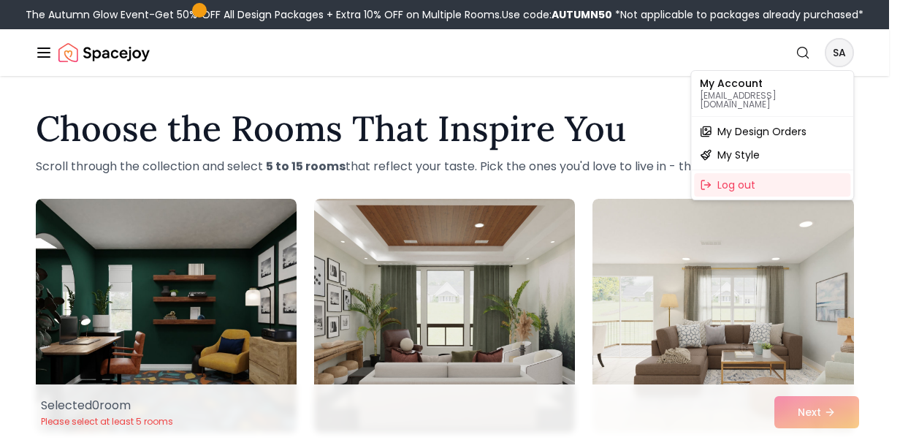
click at [778, 127] on span "My Design Orders" at bounding box center [762, 131] width 89 height 15
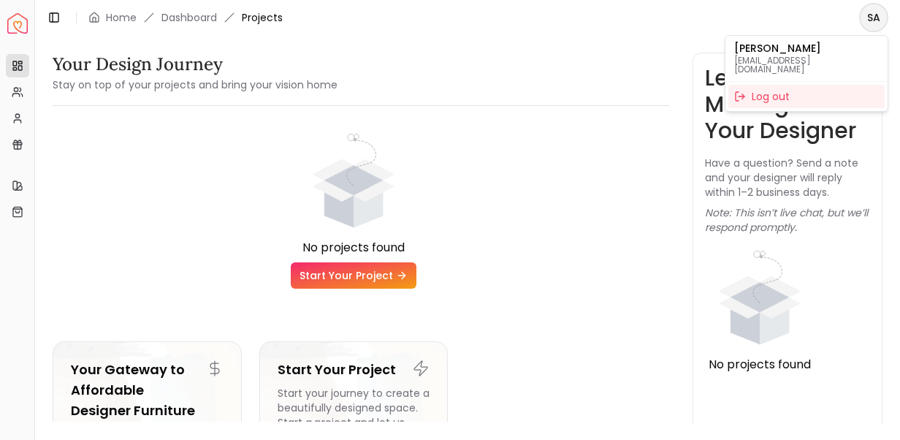
click at [872, 19] on html "Spacejoy Dashboard Overview Projects My Referrals My Profile Gift Card Balance …" at bounding box center [450, 220] width 900 height 440
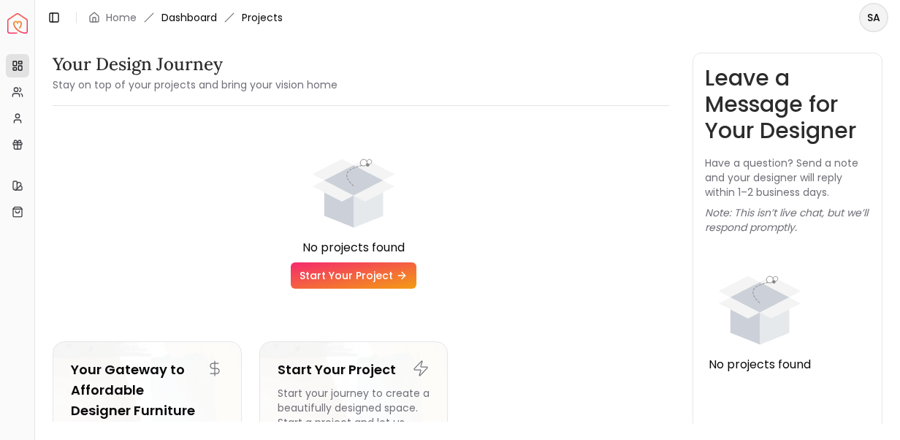
click at [191, 16] on html "Spacejoy Dashboard Overview Projects My Referrals My Profile Gift Card Balance …" at bounding box center [450, 220] width 900 height 440
click at [123, 13] on link "Home" at bounding box center [121, 17] width 31 height 15
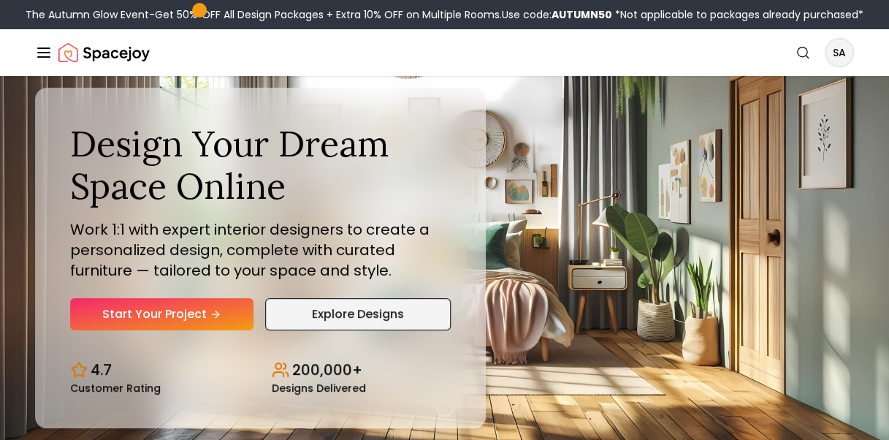
click at [357, 326] on link "Explore Designs" at bounding box center [357, 314] width 185 height 32
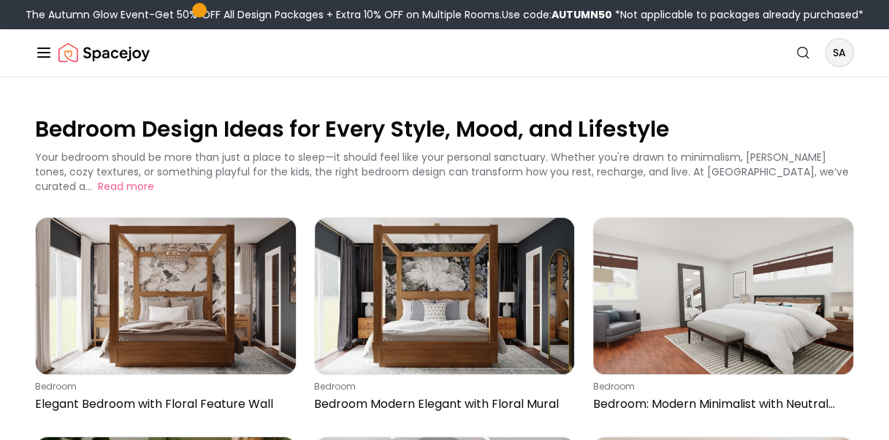
click at [42, 49] on icon "Global" at bounding box center [44, 53] width 18 height 18
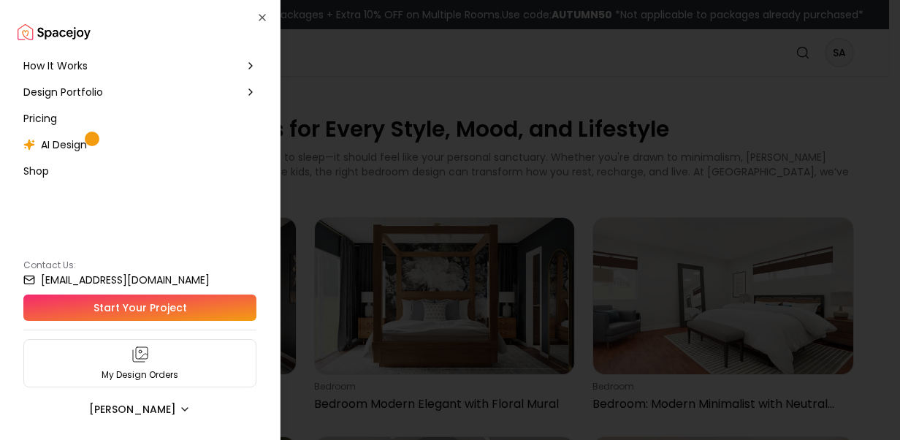
click at [75, 65] on span "How It Works" at bounding box center [55, 65] width 64 height 15
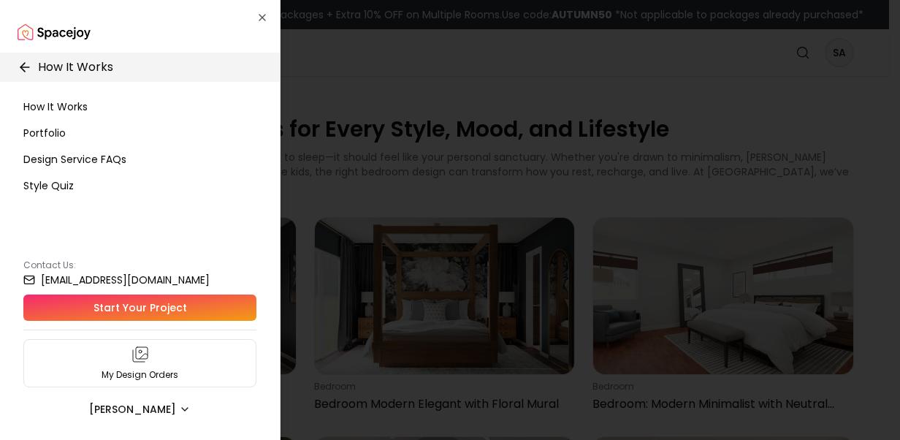
click at [24, 64] on icon at bounding box center [25, 67] width 15 height 15
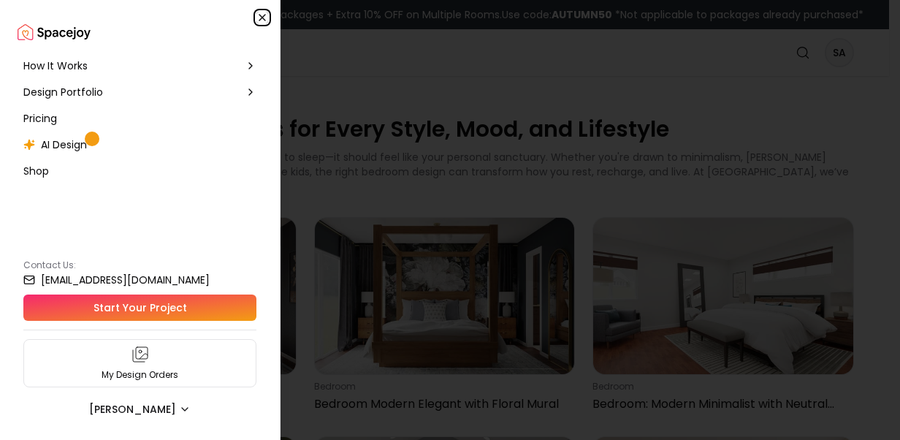
click at [257, 15] on icon "button" at bounding box center [262, 18] width 12 height 12
